Goal: Information Seeking & Learning: Learn about a topic

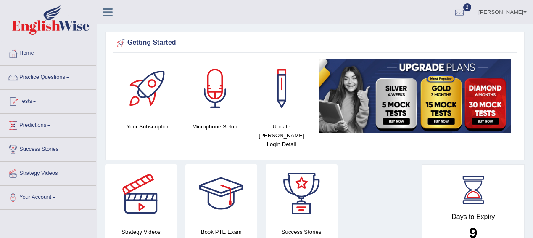
click at [48, 66] on link "Practice Questions" at bounding box center [48, 76] width 96 height 21
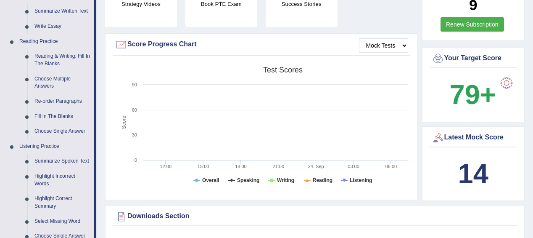
scroll to position [235, 0]
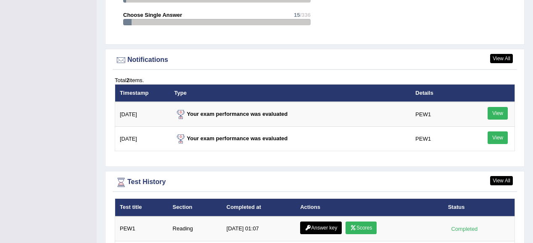
scroll to position [1035, 0]
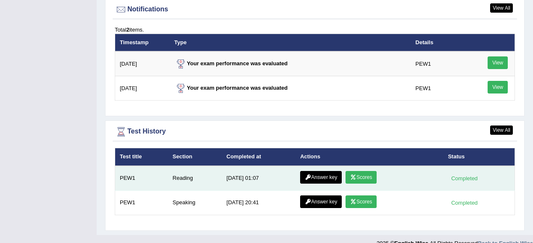
click at [454, 166] on td "Completed" at bounding box center [478, 178] width 71 height 25
click at [324, 171] on link "Answer key" at bounding box center [321, 177] width 42 height 13
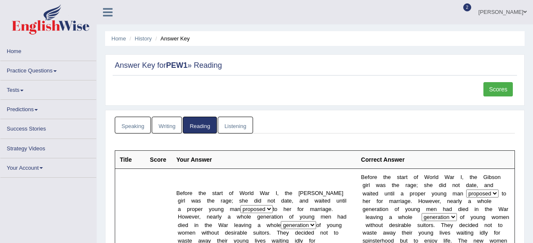
click at [500, 86] on link "Scores" at bounding box center [497, 89] width 29 height 14
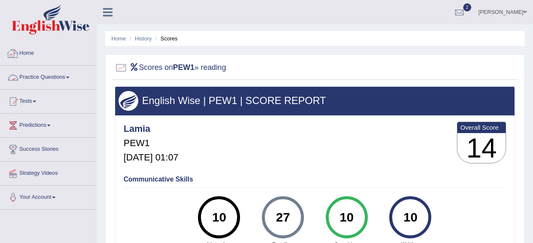
click at [40, 76] on link "Practice Questions" at bounding box center [48, 76] width 96 height 21
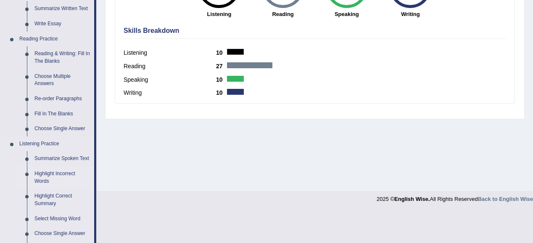
scroll to position [235, 0]
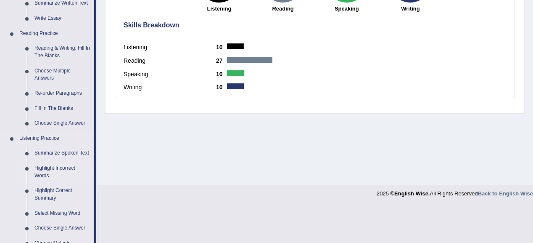
click at [43, 166] on link "Highlight Incorrect Words" at bounding box center [62, 172] width 63 height 22
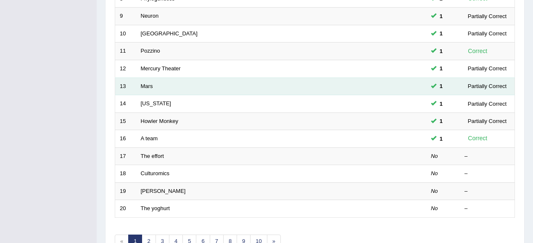
scroll to position [269, 0]
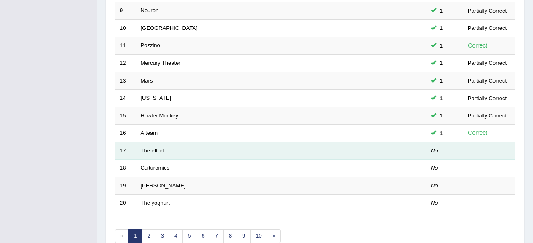
click at [145, 149] on link "The effort" at bounding box center [152, 150] width 23 height 6
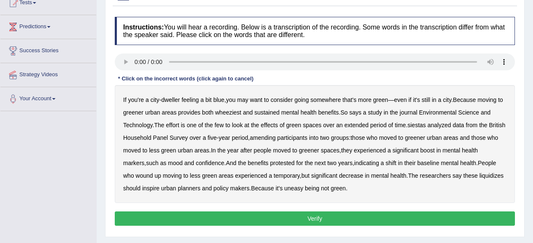
scroll to position [101, 0]
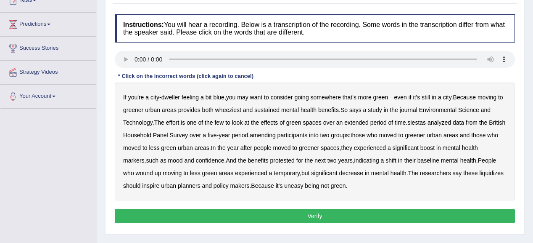
click at [224, 110] on b "wheeziest" at bounding box center [228, 109] width 26 height 7
click at [422, 123] on b "siestas" at bounding box center [416, 122] width 18 height 7
click at [276, 134] on b "amending" at bounding box center [263, 135] width 26 height 7
click at [479, 176] on b "liquidizes" at bounding box center [491, 172] width 24 height 7
click at [331, 215] on button "Verify" at bounding box center [315, 216] width 400 height 14
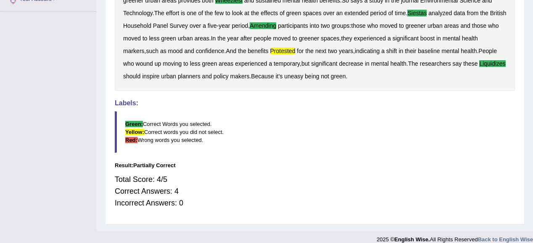
scroll to position [202, 0]
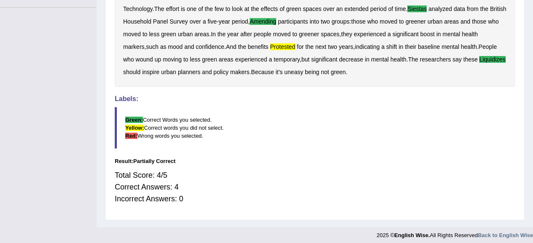
click at [241, 200] on div "Total Score: 4/5 Correct Answers: 4 Incorrect Answers: 0" at bounding box center [315, 187] width 400 height 44
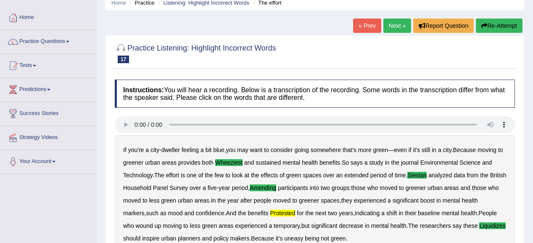
scroll to position [34, 0]
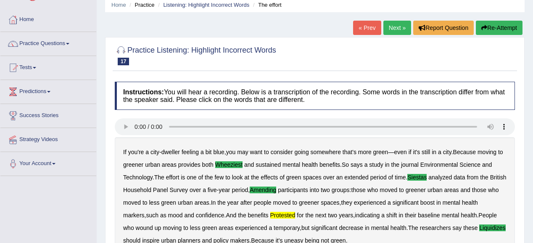
click at [396, 21] on link "Next »" at bounding box center [397, 28] width 28 height 14
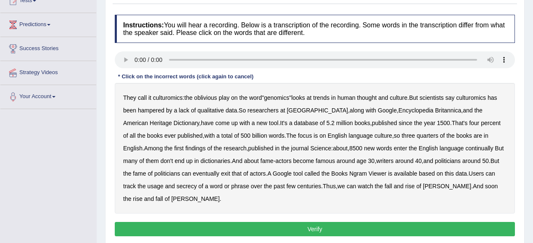
scroll to position [101, 0]
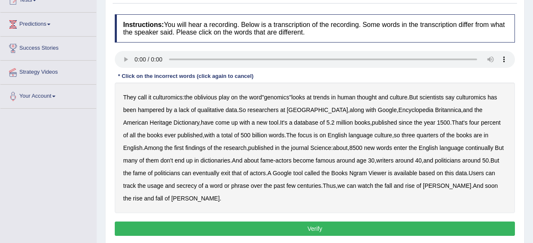
click at [465, 148] on b "continually" at bounding box center [479, 147] width 28 height 7
click at [177, 183] on b "secrecy" at bounding box center [187, 185] width 20 height 7
click at [315, 226] on button "Verify" at bounding box center [315, 228] width 400 height 14
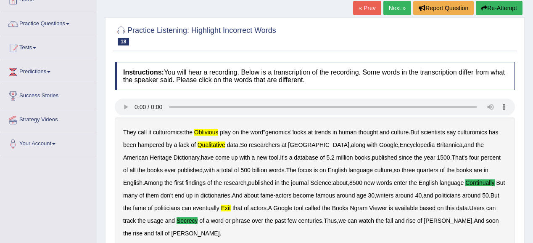
scroll to position [50, 0]
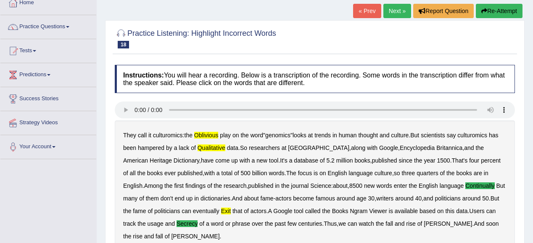
click at [393, 12] on link "Next »" at bounding box center [397, 11] width 28 height 14
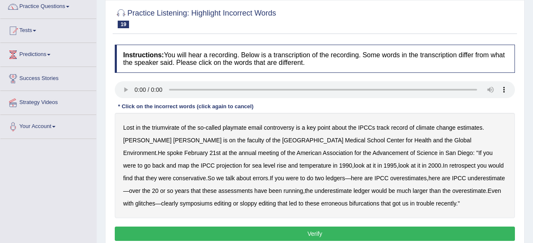
scroll to position [101, 0]
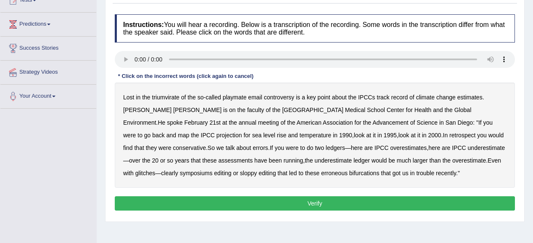
click at [213, 169] on b "symposiums" at bounding box center [196, 172] width 33 height 7
click at [167, 95] on b "triumvirate" at bounding box center [165, 97] width 27 height 7
click at [287, 204] on button "Verify" at bounding box center [315, 203] width 400 height 14
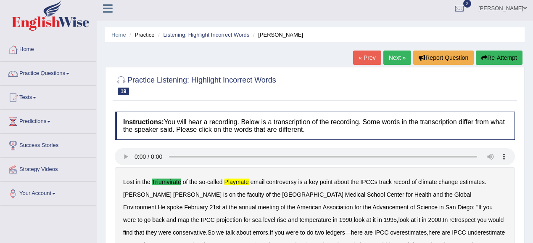
scroll to position [0, 0]
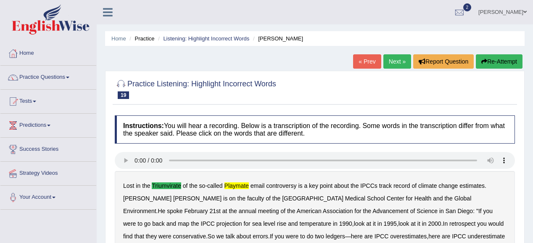
click at [393, 56] on link "Next »" at bounding box center [397, 61] width 28 height 14
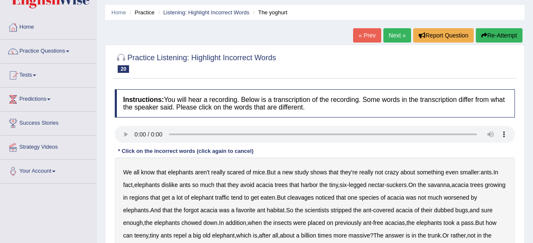
scroll to position [34, 0]
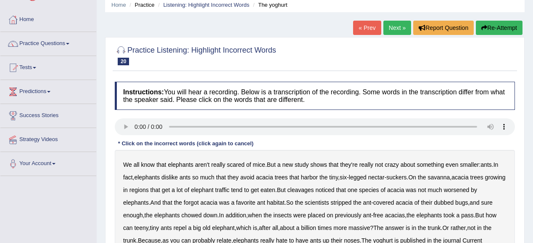
click at [314, 187] on b "cleavages" at bounding box center [301, 189] width 26 height 7
click at [470, 188] on b "worsened" at bounding box center [457, 189] width 26 height 7
click at [451, 201] on b "dubbed" at bounding box center [444, 202] width 20 height 7
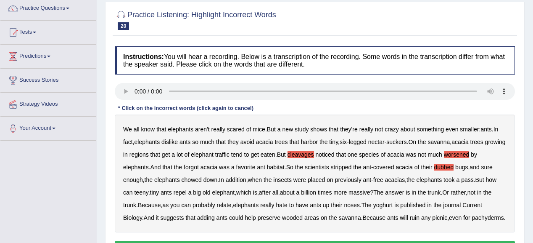
scroll to position [101, 0]
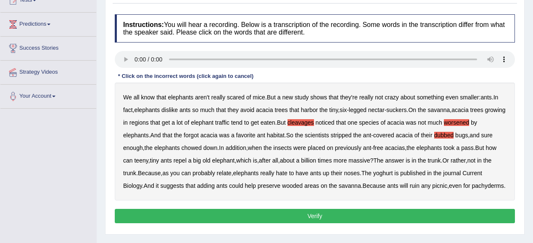
click at [390, 173] on b "yoghurt" at bounding box center [383, 172] width 20 height 7
click at [299, 223] on button "Verify" at bounding box center [315, 216] width 400 height 14
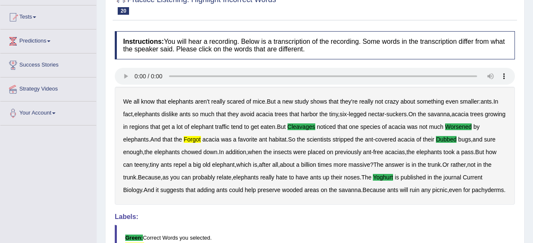
scroll to position [50, 0]
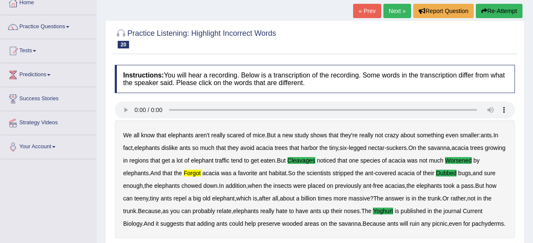
click at [388, 12] on link "Next »" at bounding box center [397, 11] width 28 height 14
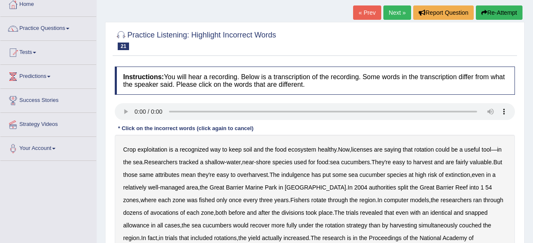
scroll to position [101, 0]
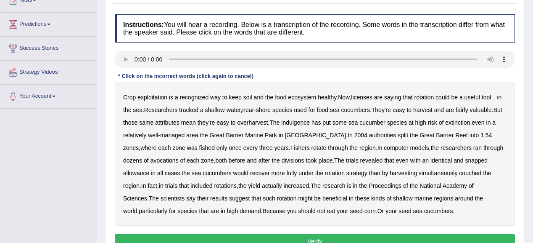
click at [366, 94] on b "licenses" at bounding box center [361, 97] width 21 height 7
click at [301, 121] on b "indulgence" at bounding box center [295, 122] width 29 height 7
click at [150, 159] on b "avocations" at bounding box center [164, 160] width 28 height 7
click at [465, 160] on b "snapped" at bounding box center [476, 160] width 23 height 7
click at [348, 237] on button "Verify" at bounding box center [315, 241] width 400 height 14
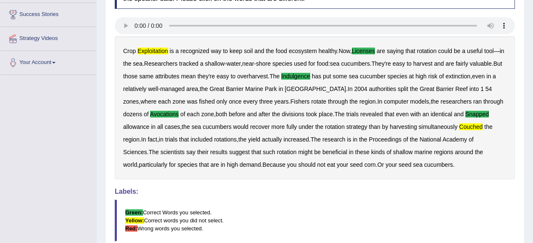
scroll to position [0, 0]
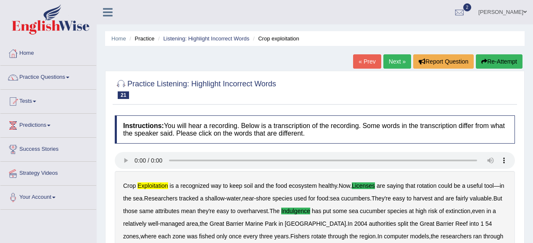
click at [387, 64] on link "Next »" at bounding box center [397, 61] width 28 height 14
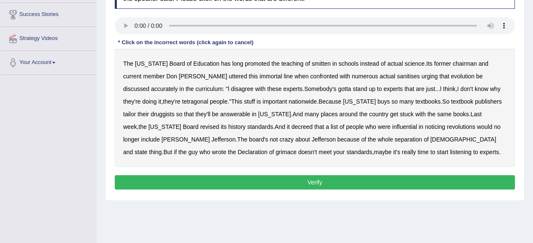
scroll to position [101, 0]
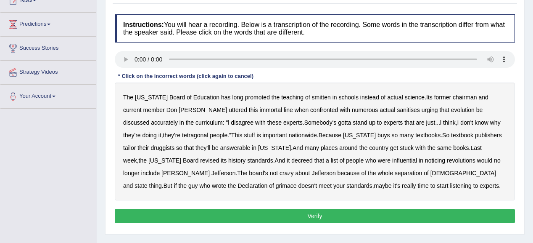
click at [312, 98] on b "smitten" at bounding box center [321, 97] width 19 height 7
click at [182, 132] on b "tetragonal" at bounding box center [195, 135] width 26 height 7
click at [174, 144] on b "druggists" at bounding box center [162, 147] width 24 height 7
click at [425, 158] on b "noticing" at bounding box center [435, 160] width 20 height 7
click at [297, 182] on b "grimace" at bounding box center [286, 185] width 21 height 7
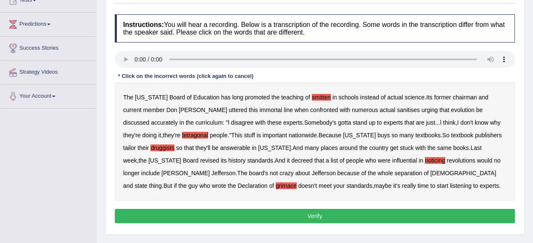
click at [326, 210] on button "Verify" at bounding box center [315, 216] width 400 height 14
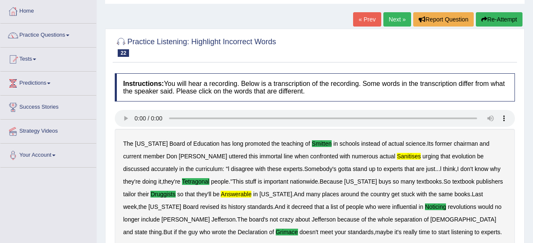
scroll to position [34, 0]
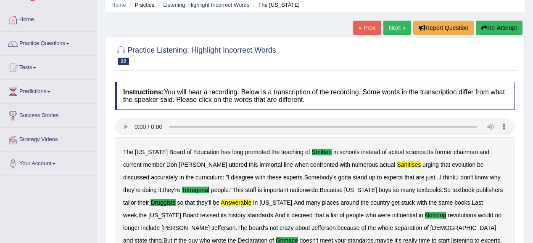
click at [399, 25] on link "Next »" at bounding box center [397, 28] width 28 height 14
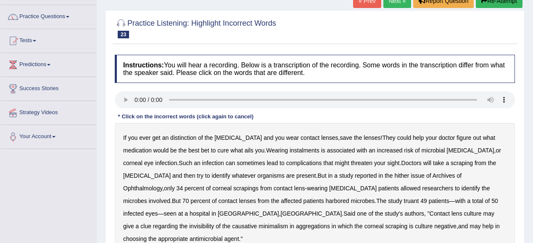
scroll to position [67, 0]
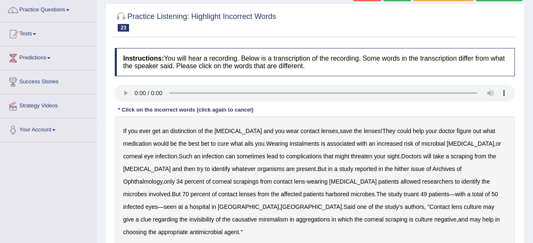
click at [183, 133] on b "distinction" at bounding box center [183, 130] width 26 height 7
click at [290, 144] on b "instalments" at bounding box center [305, 143] width 30 height 7
click at [394, 167] on b "hither" at bounding box center [401, 168] width 15 height 7
click at [404, 192] on b "truant" at bounding box center [411, 193] width 15 height 7
click at [288, 216] on b "minimalism" at bounding box center [273, 219] width 29 height 7
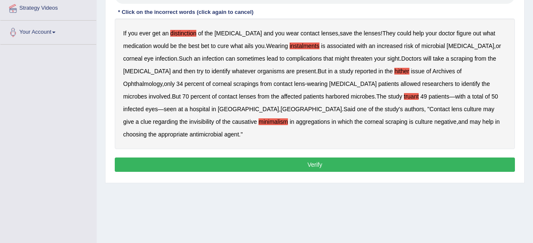
scroll to position [168, 0]
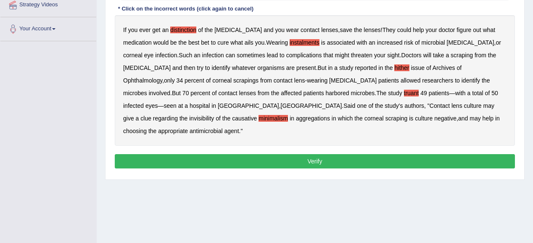
click at [294, 154] on button "Verify" at bounding box center [315, 161] width 400 height 14
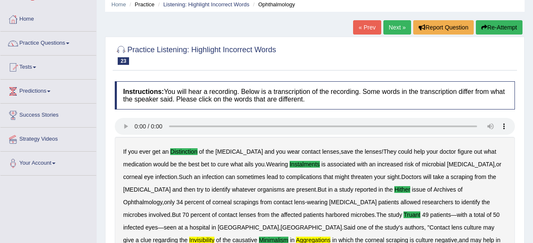
scroll to position [34, 0]
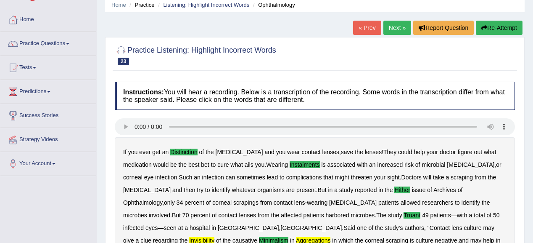
click at [397, 30] on link "Next »" at bounding box center [397, 28] width 28 height 14
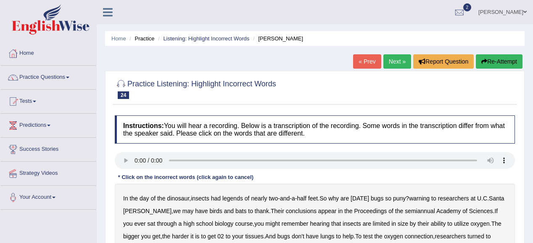
scroll to position [67, 0]
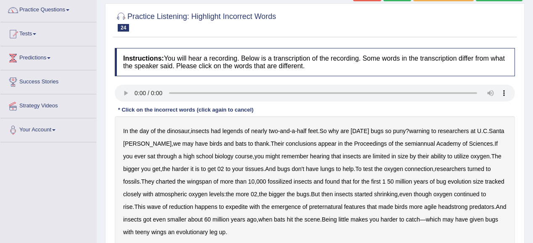
click at [227, 132] on b "legends" at bounding box center [232, 130] width 21 height 7
click at [424, 129] on b "warning" at bounding box center [419, 130] width 21 height 7
click at [412, 144] on b "semiannual" at bounding box center [420, 143] width 30 height 7
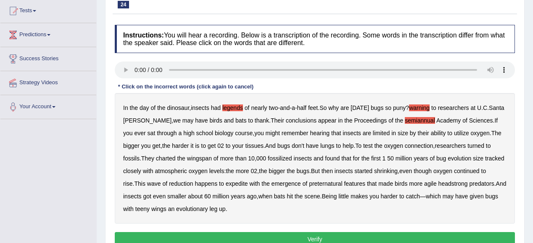
scroll to position [101, 0]
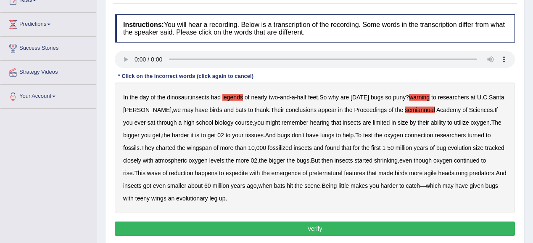
click at [309, 172] on b "preternatural" at bounding box center [325, 172] width 33 height 7
click at [438, 169] on b "headstrong" at bounding box center [452, 172] width 29 height 7
click at [273, 225] on button "Verify" at bounding box center [315, 228] width 400 height 14
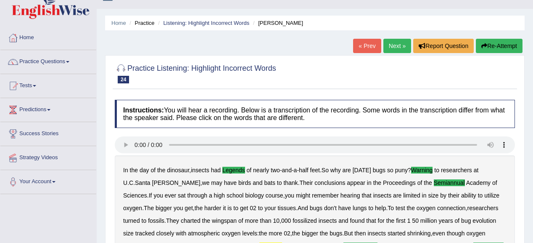
scroll to position [0, 0]
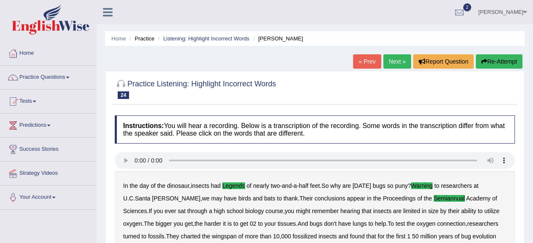
click at [404, 61] on link "Next »" at bounding box center [397, 61] width 28 height 14
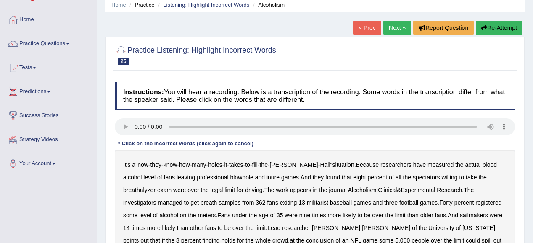
scroll to position [101, 0]
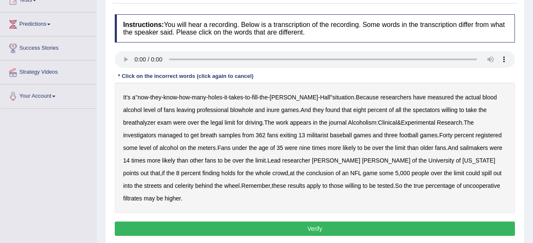
click at [230, 109] on b "blowhole" at bounding box center [241, 109] width 23 height 7
click at [267, 109] on b "inure" at bounding box center [273, 109] width 13 height 7
click at [401, 121] on b "Experimental" at bounding box center [418, 122] width 34 height 7
click at [307, 134] on b "militarist" at bounding box center [317, 135] width 21 height 7
click at [307, 133] on b "militarist" at bounding box center [317, 135] width 21 height 7
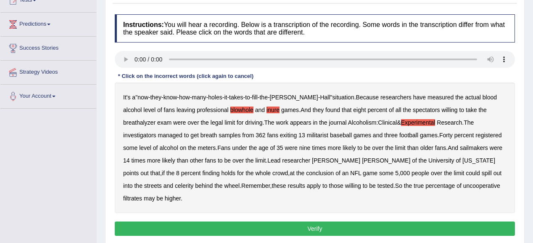
click at [460, 144] on b "sailmakers" at bounding box center [474, 147] width 28 height 7
click at [193, 182] on b "celerity" at bounding box center [184, 185] width 18 height 7
click at [142, 195] on b "filtrates" at bounding box center [132, 198] width 19 height 7
click at [311, 221] on button "Verify" at bounding box center [315, 228] width 400 height 14
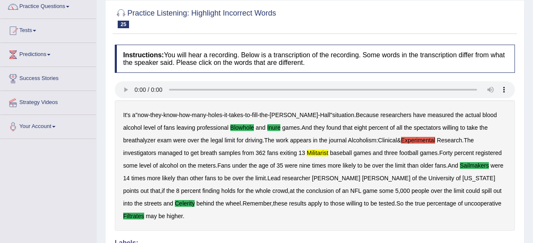
scroll to position [37, 0]
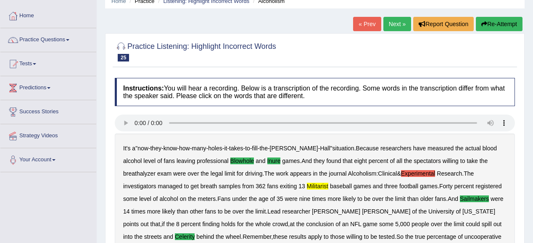
click at [401, 28] on link "Next »" at bounding box center [397, 24] width 28 height 14
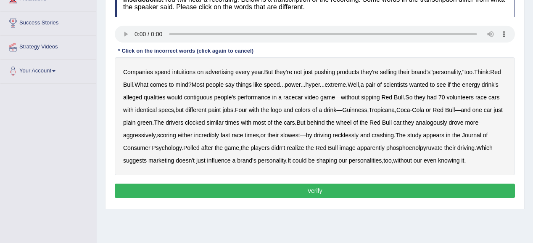
scroll to position [135, 0]
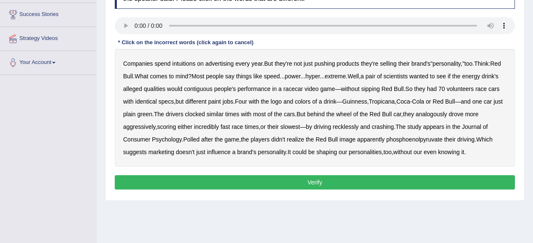
click at [180, 62] on b "intuitions" at bounding box center [183, 63] width 23 height 7
click at [213, 87] on b "contiguous" at bounding box center [198, 88] width 29 height 7
click at [447, 111] on b "analogously" at bounding box center [432, 114] width 32 height 7
click at [404, 137] on b "phosphoenolpyruvate" at bounding box center [414, 139] width 56 height 7
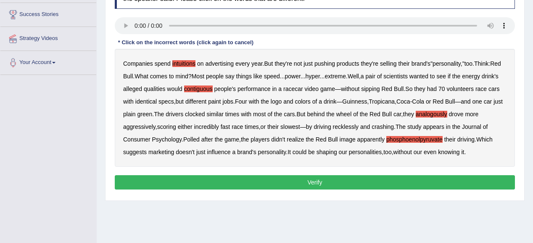
click at [219, 185] on button "Verify" at bounding box center [315, 182] width 400 height 14
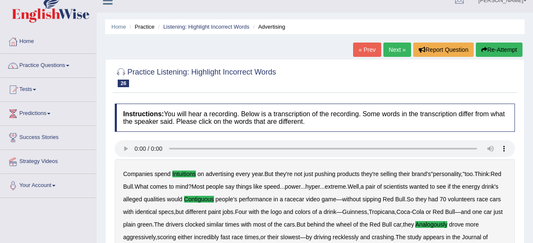
scroll to position [4, 0]
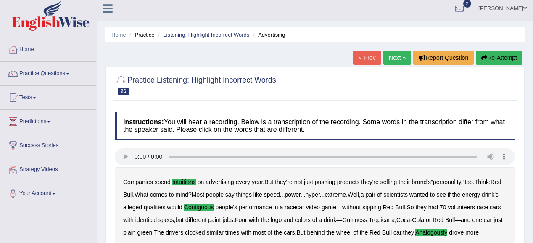
click at [387, 54] on link "Next »" at bounding box center [397, 57] width 28 height 14
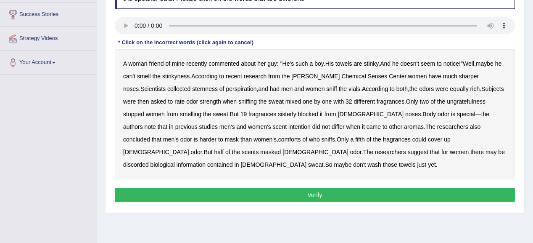
click at [192, 90] on b "sternness" at bounding box center [205, 88] width 26 height 7
click at [447, 101] on b "ungratefulness" at bounding box center [466, 101] width 39 height 7
click at [278, 111] on b "sisterly" at bounding box center [287, 114] width 18 height 7
click at [278, 138] on b "comforts" at bounding box center [289, 139] width 23 height 7
click at [149, 161] on b "discorded" at bounding box center [136, 164] width 26 height 7
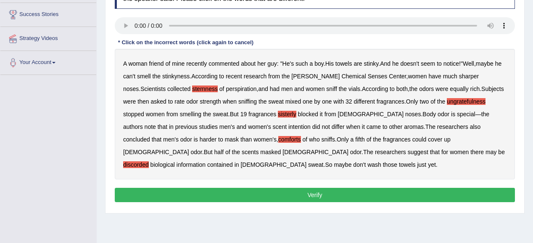
click at [327, 193] on button "Verify" at bounding box center [315, 194] width 400 height 14
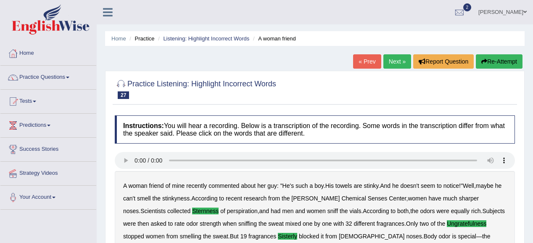
click at [392, 61] on link "Next »" at bounding box center [397, 61] width 28 height 14
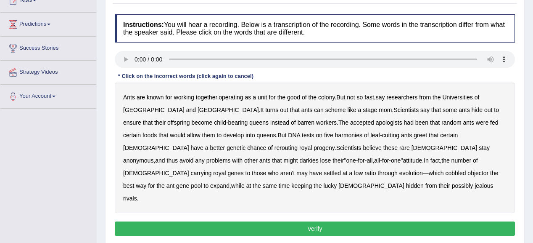
click at [376, 121] on b "apologists" at bounding box center [389, 122] width 26 height 7
click at [335, 133] on b "harmonies" at bounding box center [348, 135] width 27 height 7
click at [298, 144] on b "rerouting" at bounding box center [286, 147] width 23 height 7
click at [319, 157] on b "darkies" at bounding box center [309, 160] width 19 height 7
click at [467, 172] on b "objector" at bounding box center [477, 172] width 21 height 7
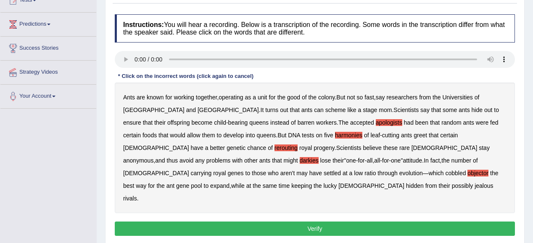
click at [261, 221] on button "Verify" at bounding box center [315, 228] width 400 height 14
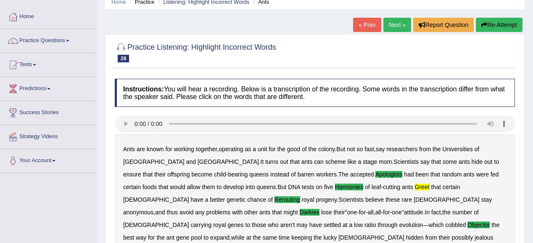
scroll to position [34, 0]
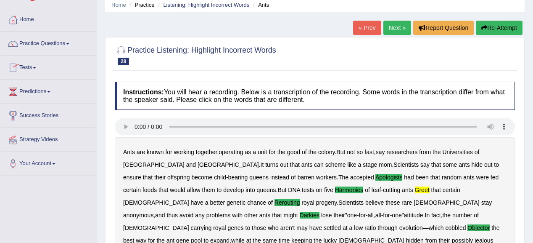
click at [57, 40] on link "Practice Questions" at bounding box center [48, 42] width 96 height 21
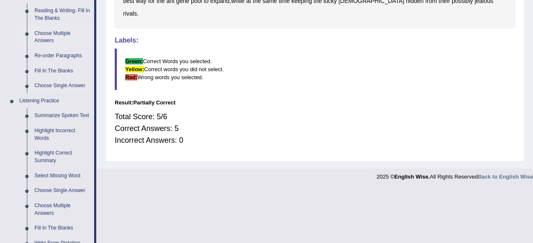
scroll to position [303, 0]
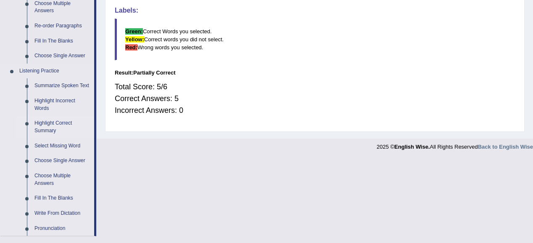
click at [47, 127] on link "Highlight Correct Summary" at bounding box center [62, 127] width 63 height 22
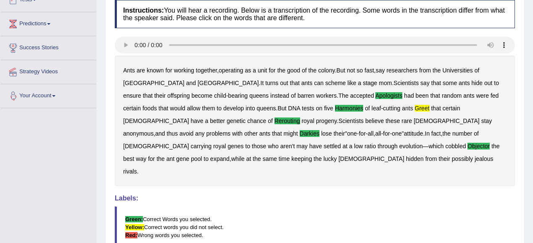
scroll to position [156, 0]
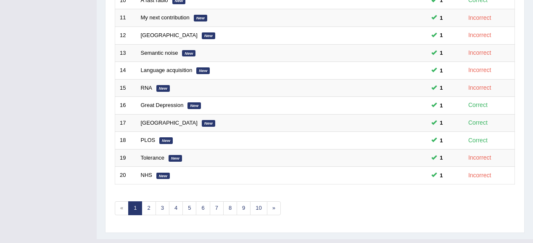
scroll to position [311, 0]
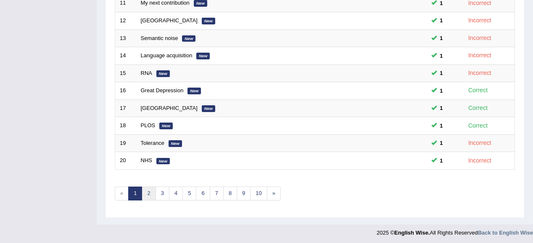
click at [149, 193] on link "2" at bounding box center [149, 193] width 14 height 14
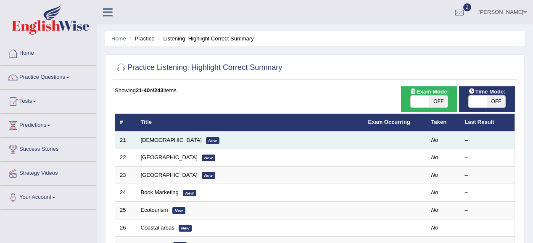
click at [145, 135] on td "Syrian New" at bounding box center [249, 140] width 227 height 18
click at [153, 139] on link "Syrian" at bounding box center [171, 140] width 61 height 6
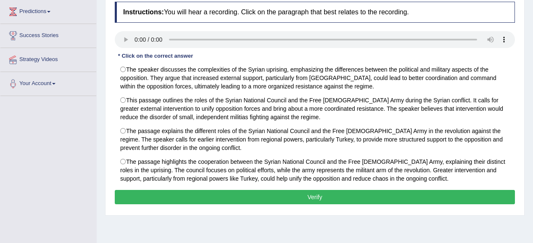
scroll to position [135, 0]
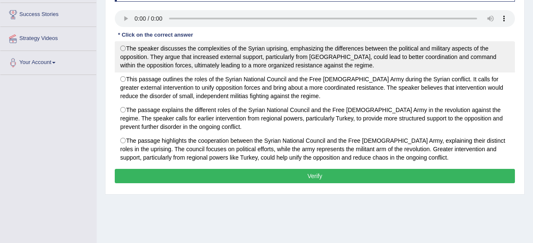
click at [119, 48] on label "The speaker discusses the complexities of the Syrian uprising, emphasizing the …" at bounding box center [315, 56] width 400 height 31
radio input "true"
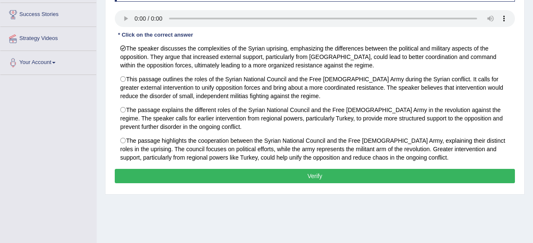
click at [340, 173] on button "Verify" at bounding box center [315, 176] width 400 height 14
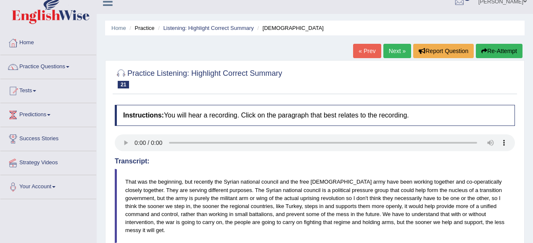
scroll to position [0, 0]
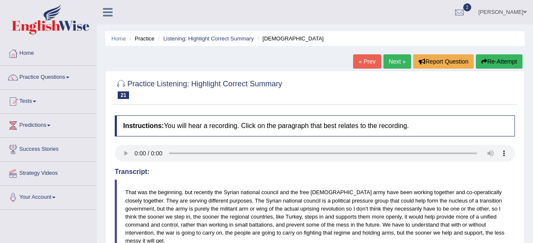
click at [395, 61] on link "Next »" at bounding box center [397, 61] width 28 height 14
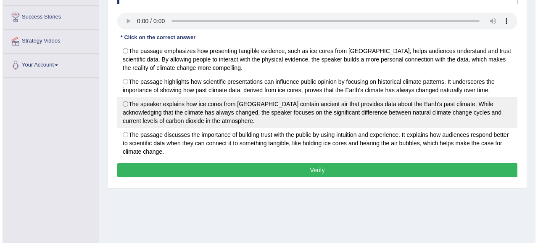
scroll to position [135, 0]
